Goal: Transaction & Acquisition: Purchase product/service

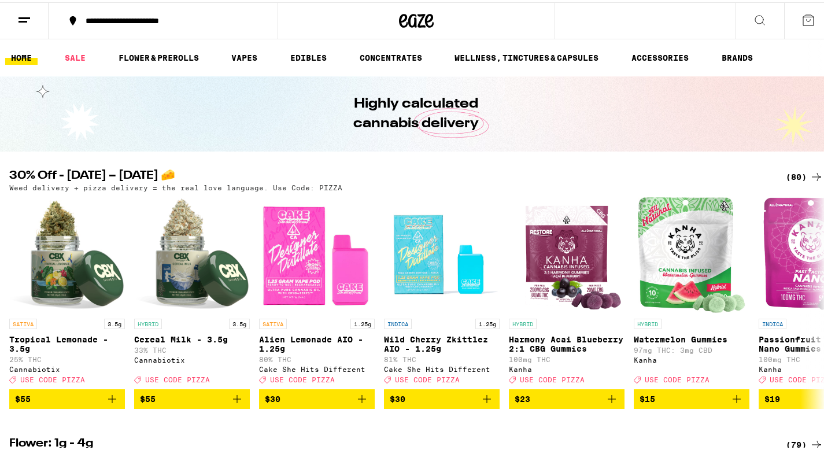
click at [162, 19] on div "**********" at bounding box center [169, 18] width 179 height 8
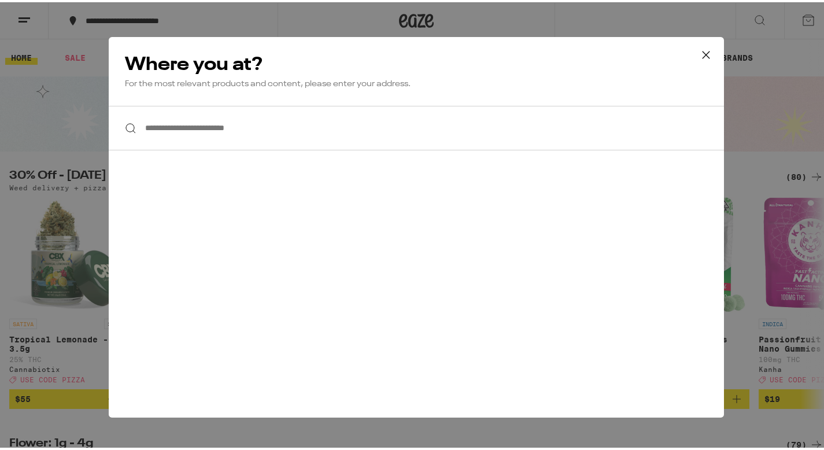
click at [178, 126] on input "**********" at bounding box center [416, 126] width 615 height 45
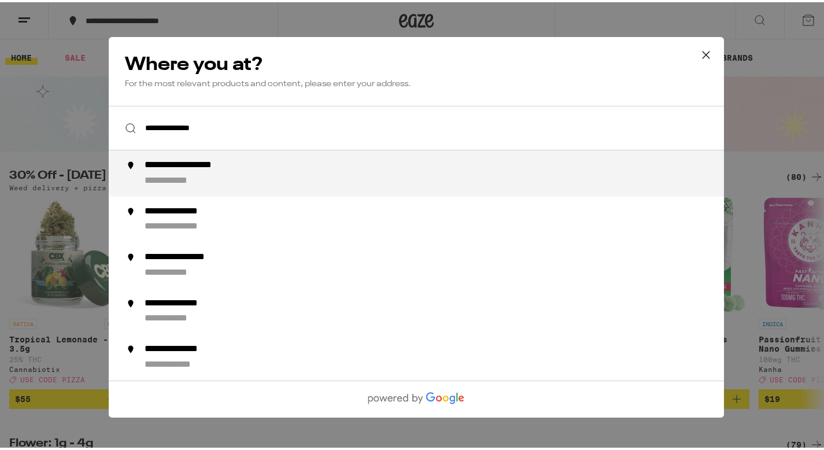
click at [200, 169] on div "**********" at bounding box center [201, 163] width 113 height 12
type input "**********"
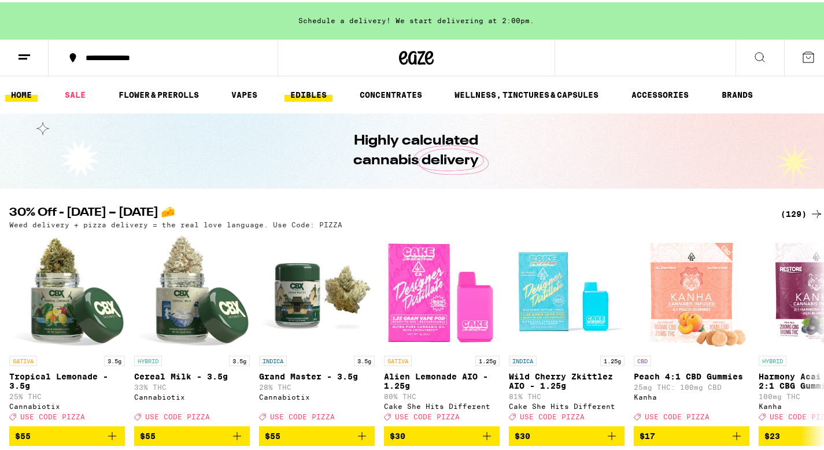
click at [319, 93] on link "EDIBLES" at bounding box center [308, 93] width 48 height 14
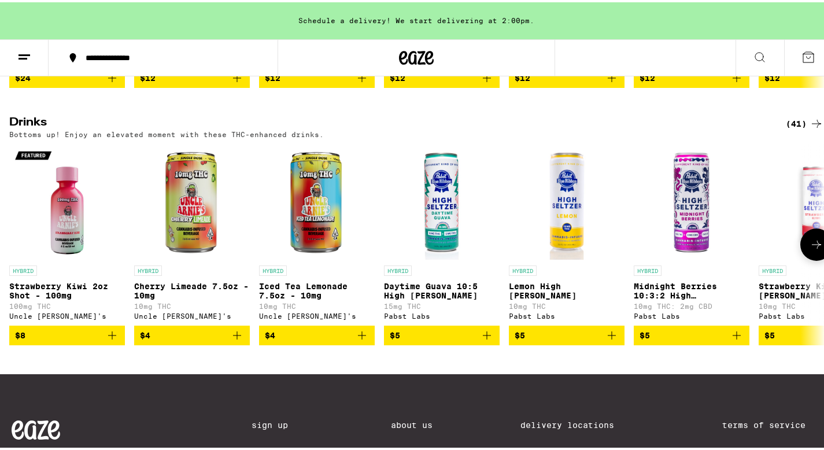
scroll to position [674, 0]
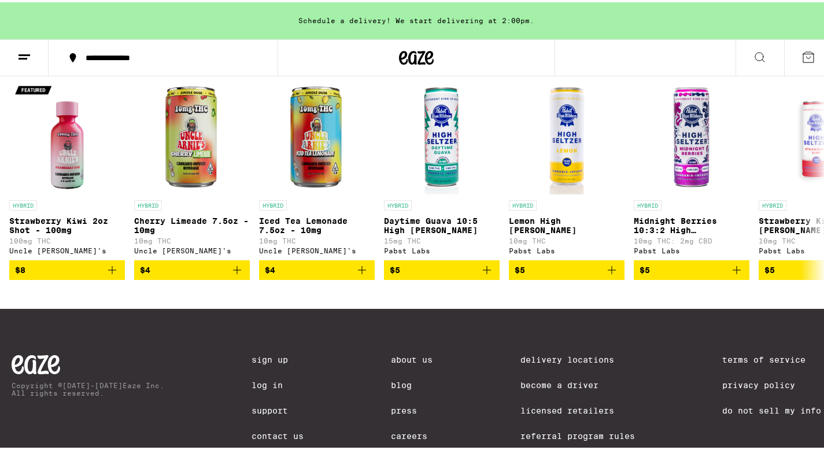
click at [753, 57] on icon at bounding box center [760, 55] width 14 height 14
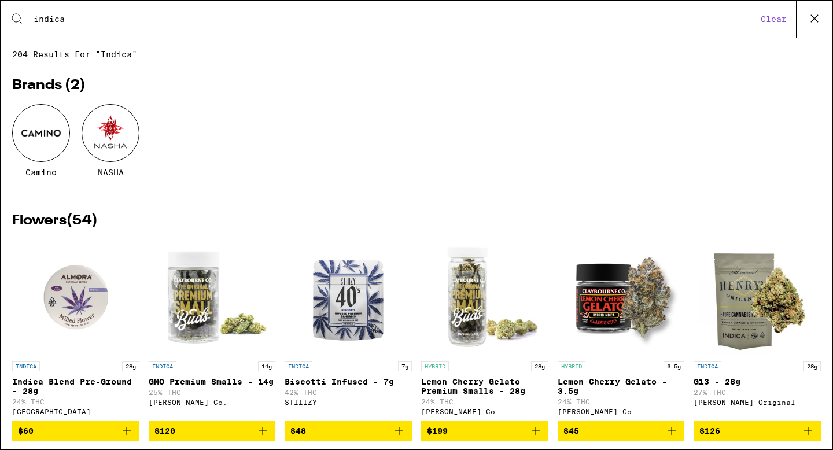
type input "indica"
click at [51, 130] on div at bounding box center [41, 133] width 58 height 58
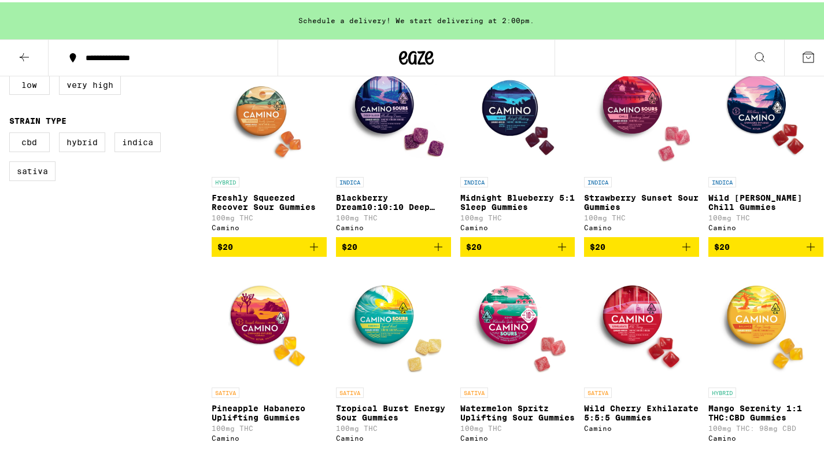
scroll to position [349, 0]
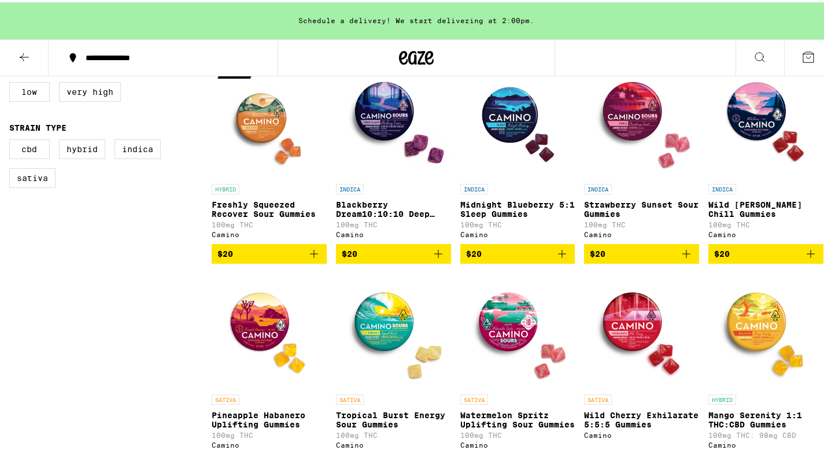
click at [437, 257] on icon "Add to bag" at bounding box center [438, 252] width 14 height 14
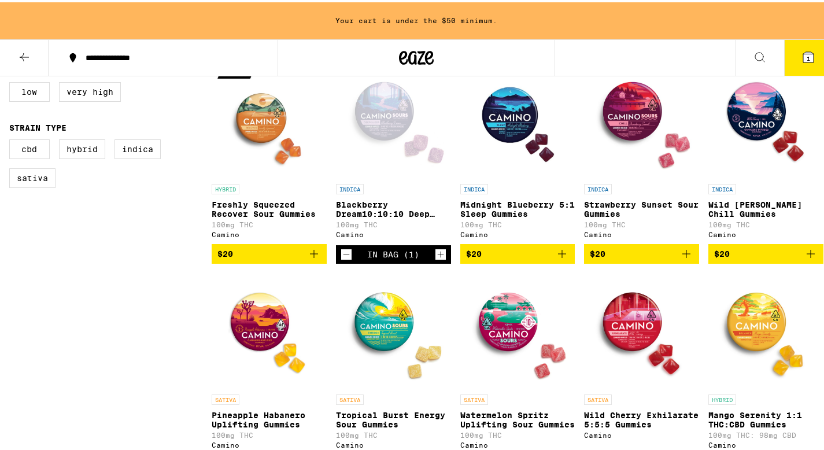
click at [558, 256] on icon "Add to bag" at bounding box center [562, 251] width 8 height 8
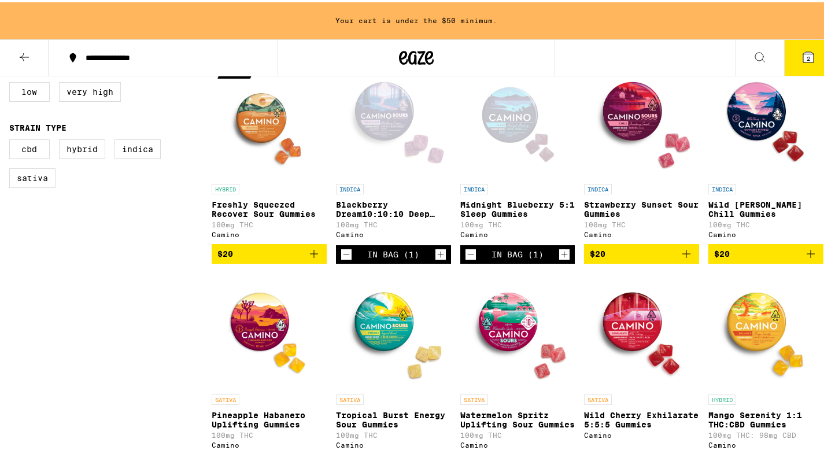
click at [749, 46] on button at bounding box center [760, 56] width 49 height 36
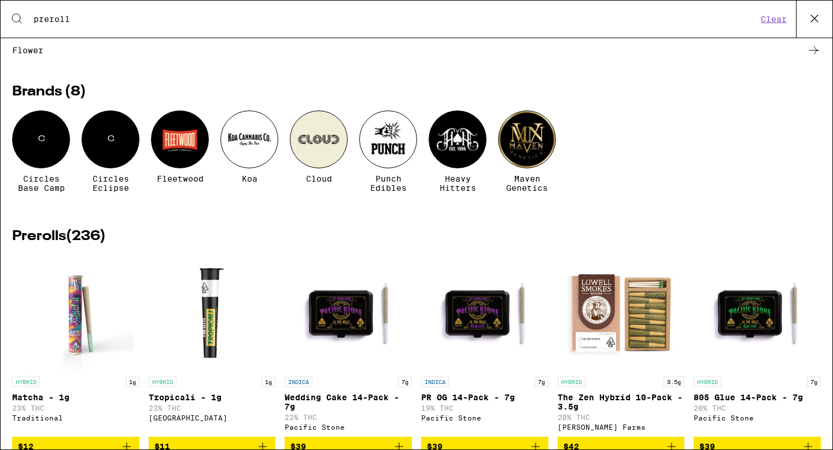
scroll to position [19, 0]
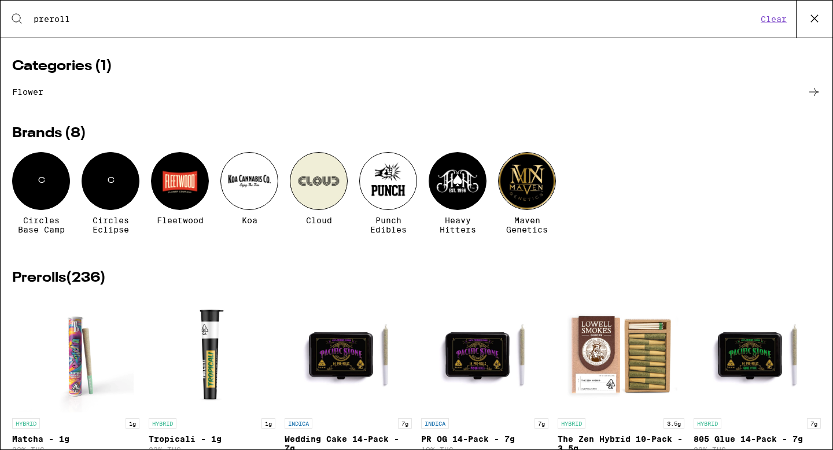
click at [51, 20] on input "preroll" at bounding box center [395, 19] width 724 height 10
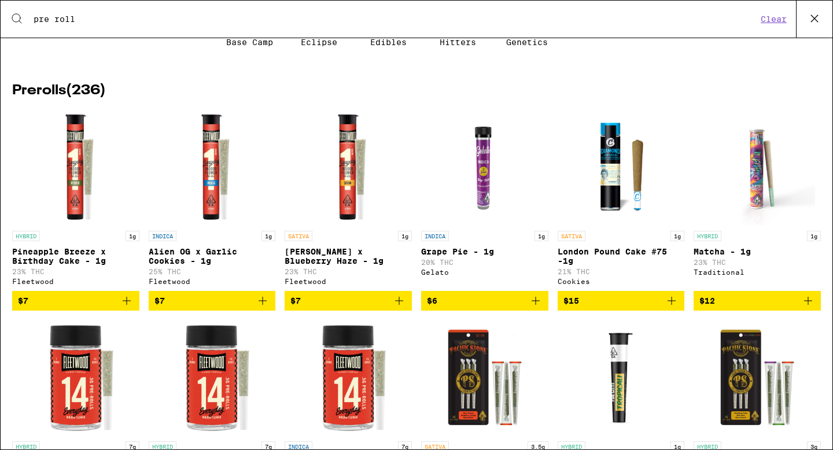
scroll to position [209, 0]
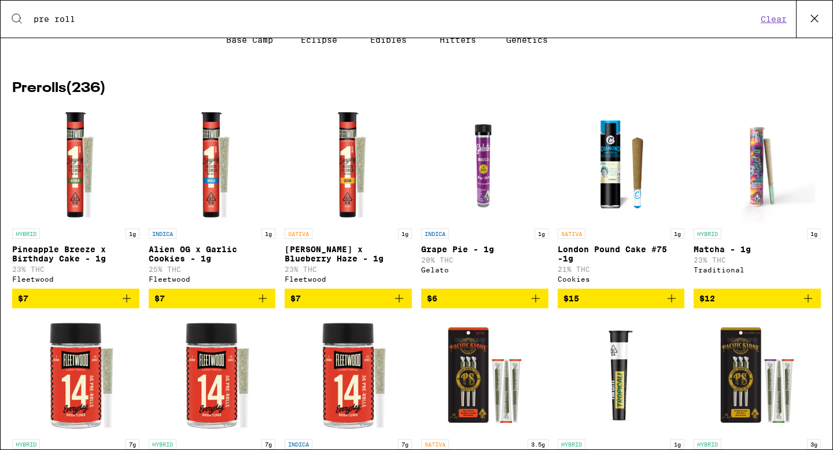
type input "pre roll"
click at [68, 305] on span "$7" at bounding box center [76, 298] width 116 height 14
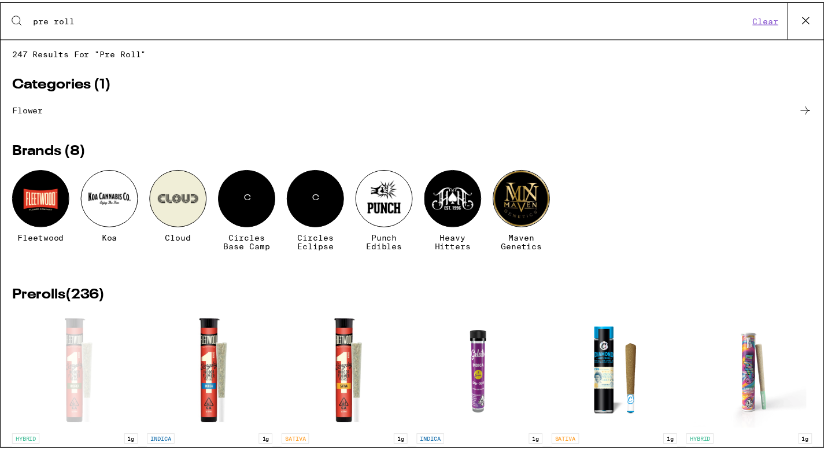
scroll to position [0, 0]
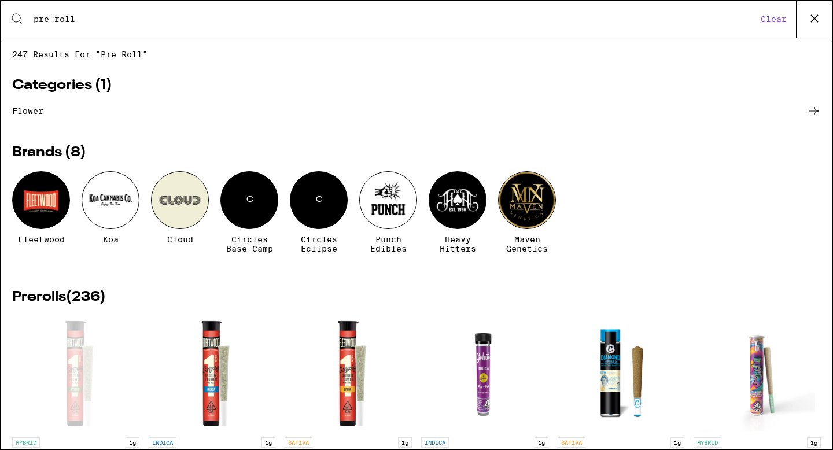
click at [819, 22] on icon at bounding box center [813, 18] width 17 height 17
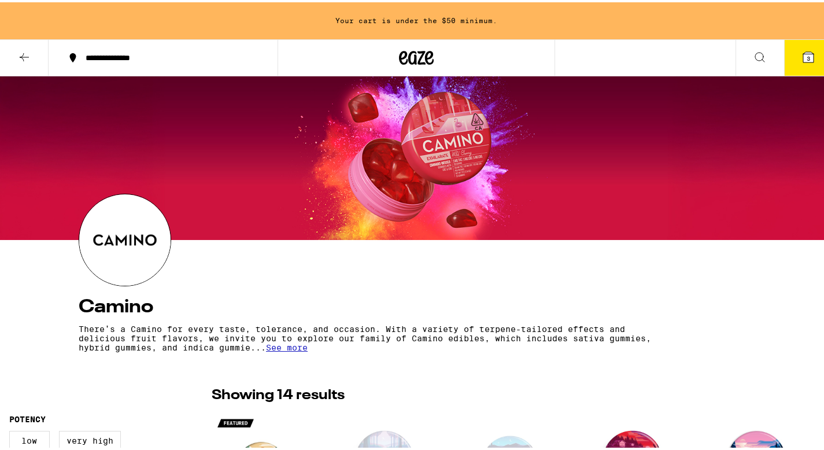
click at [804, 55] on icon at bounding box center [808, 55] width 10 height 10
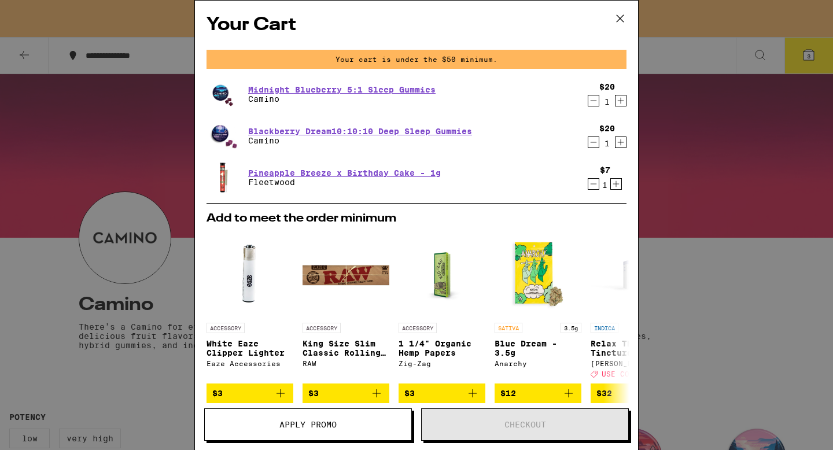
click at [613, 185] on icon "Increment" at bounding box center [616, 184] width 6 height 6
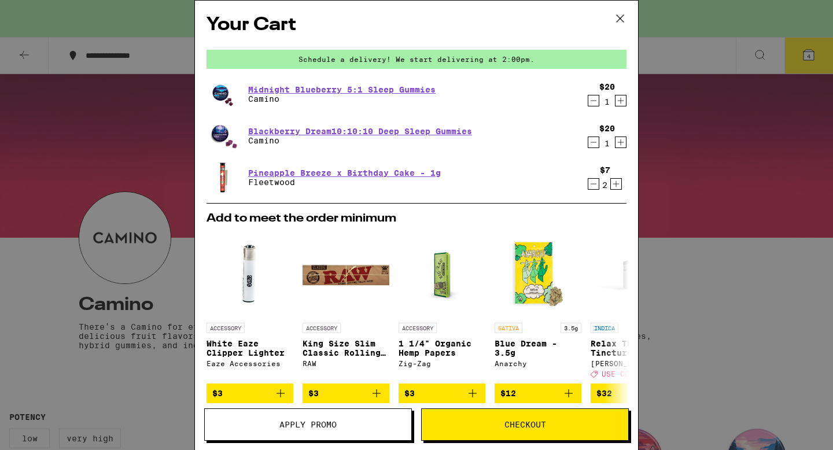
click at [540, 425] on span "Checkout" at bounding box center [525, 424] width 42 height 8
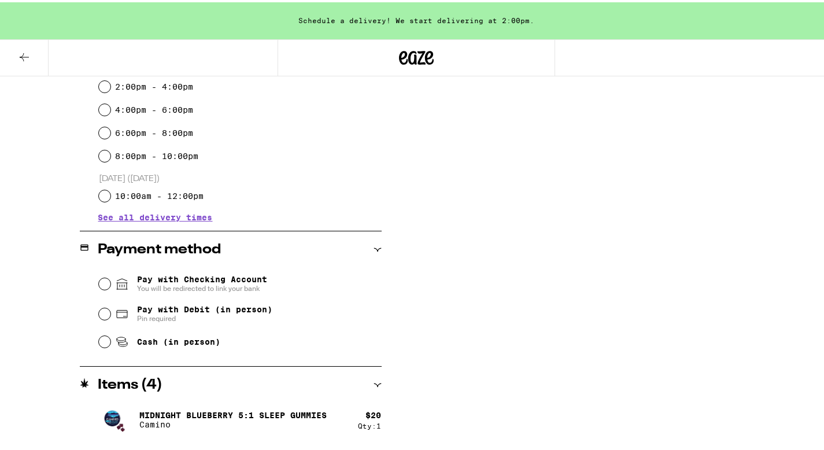
scroll to position [335, 0]
click at [104, 280] on input "Pay with Checking Account You will be redirected to link your bank" at bounding box center [105, 283] width 12 height 12
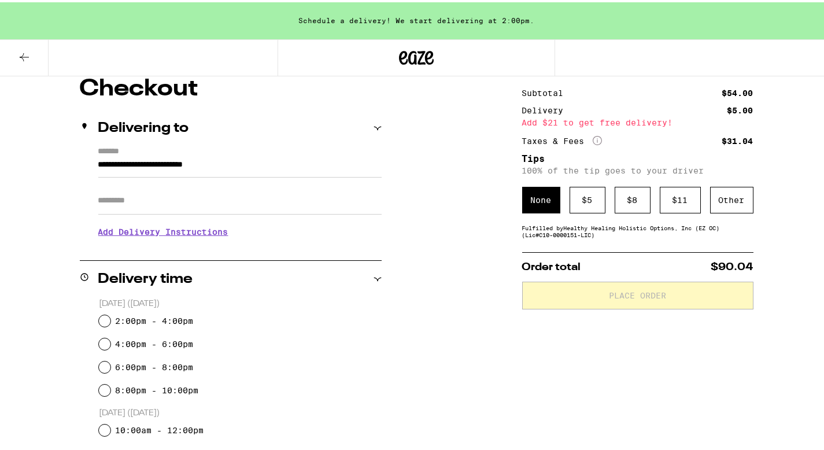
scroll to position [101, 0]
click at [615, 206] on div "$ 8" at bounding box center [633, 198] width 36 height 27
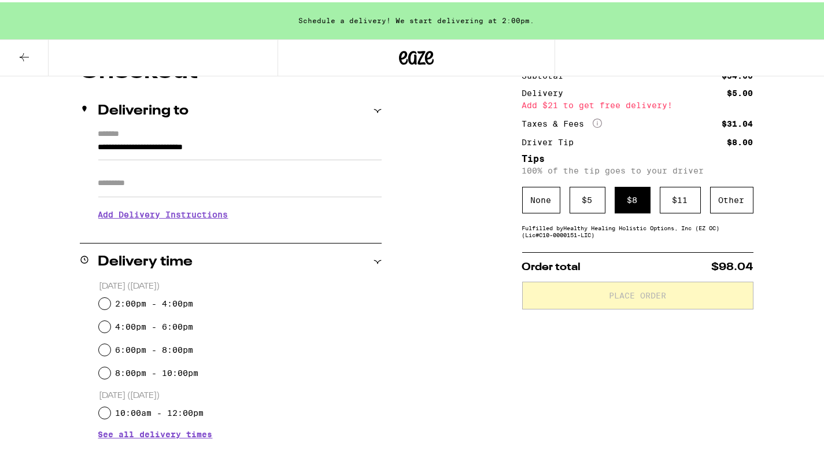
scroll to position [196, 0]
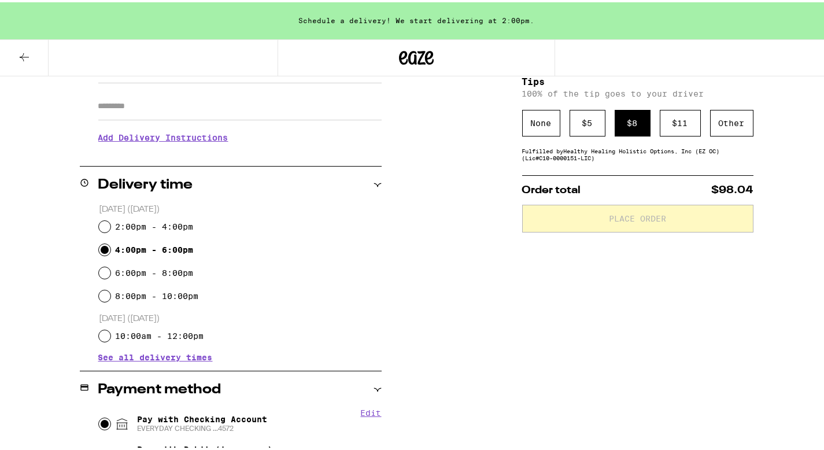
click at [106, 247] on input "4:00pm - 6:00pm" at bounding box center [105, 248] width 12 height 12
radio input "true"
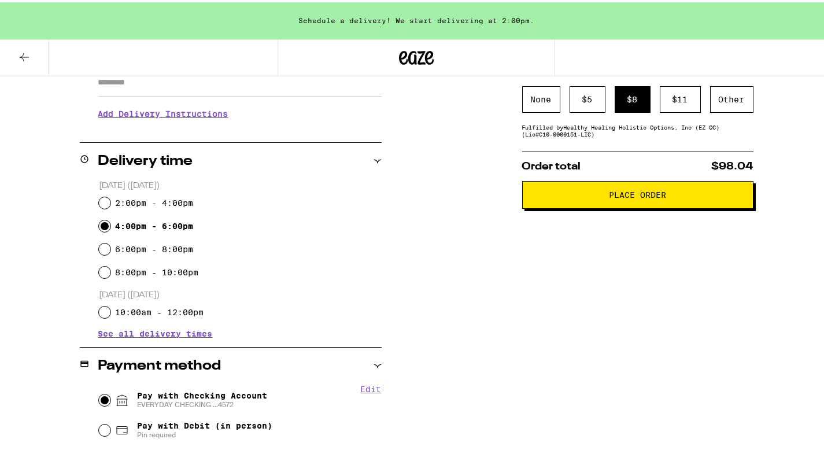
scroll to position [170, 0]
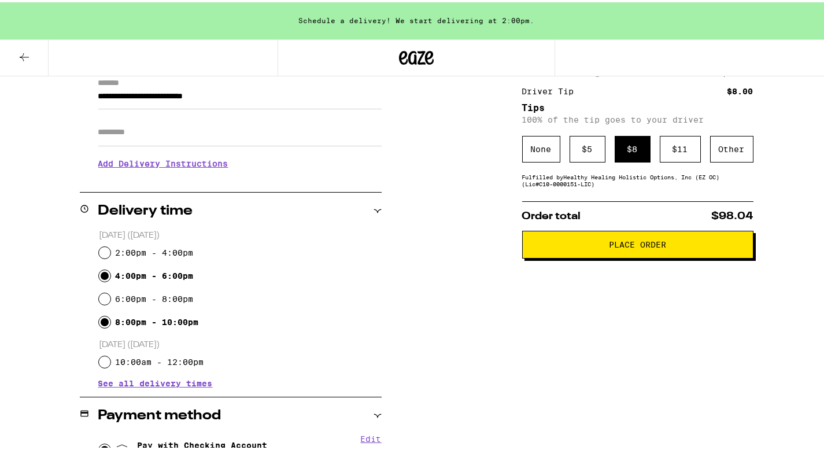
click at [103, 320] on input "8:00pm - 10:00pm" at bounding box center [105, 320] width 12 height 12
radio input "true"
click at [609, 245] on span "Place Order" at bounding box center [637, 242] width 57 height 8
